Goal: Browse casually

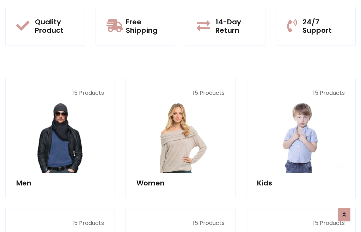
scroll to position [36, 0]
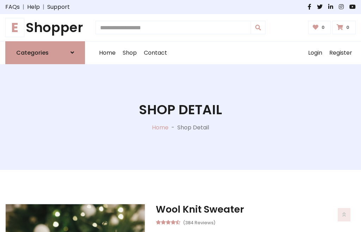
click at [45, 28] on h1 "E Shopper" at bounding box center [45, 28] width 80 height 16
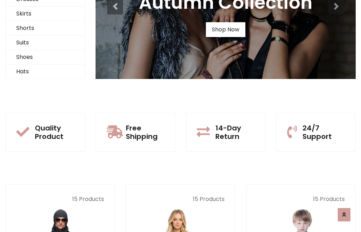
scroll to position [68, 0]
